Goal: Information Seeking & Learning: Compare options

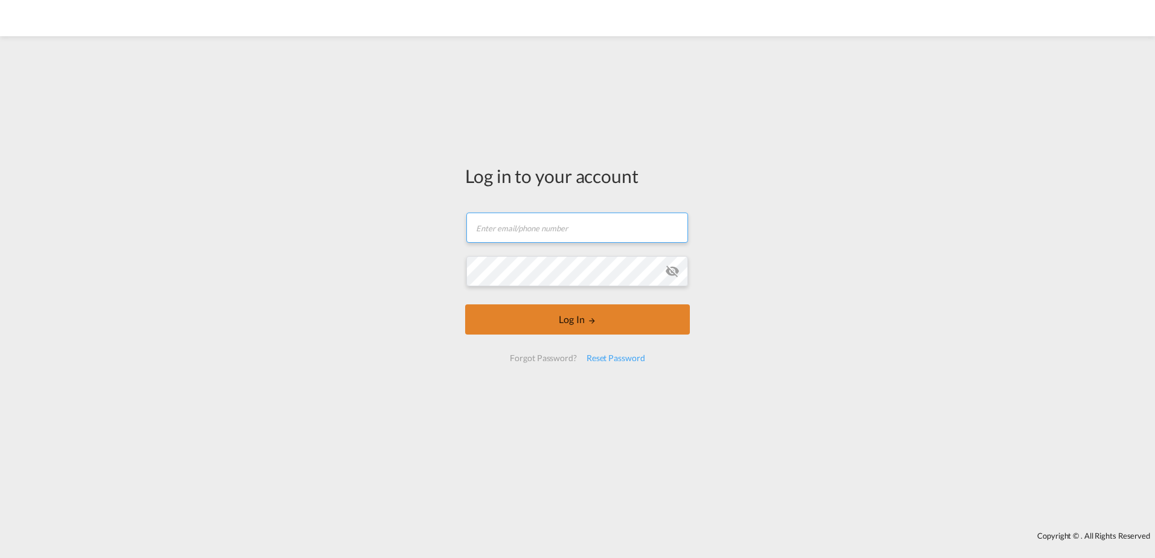
type input "[EMAIL_ADDRESS][DOMAIN_NAME]"
click at [500, 316] on button "Log In" at bounding box center [577, 319] width 225 height 30
